Goal: Task Accomplishment & Management: Manage account settings

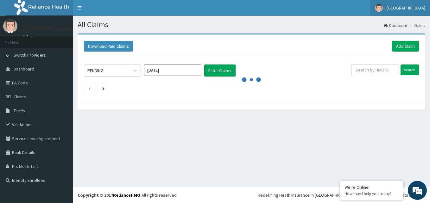
click at [414, 7] on span "Dalet Hospital" at bounding box center [406, 8] width 39 height 6
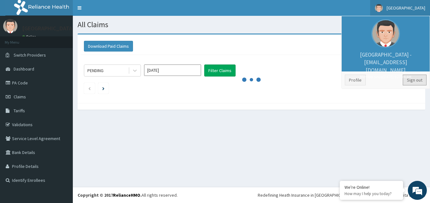
click at [419, 79] on link "Sign out" at bounding box center [415, 80] width 24 height 11
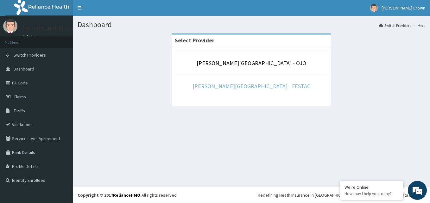
click at [270, 87] on link "[PERSON_NAME][GEOGRAPHIC_DATA] - FESTAC" at bounding box center [252, 86] width 118 height 7
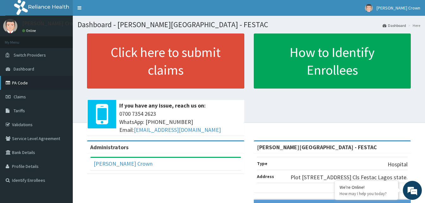
click at [19, 84] on link "PA Code" at bounding box center [36, 83] width 73 height 14
